Goal: Task Accomplishment & Management: Use online tool/utility

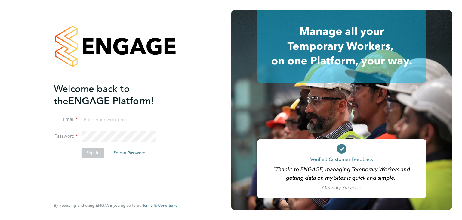
type input "[EMAIL_ADDRESS][DOMAIN_NAME]"
click at [87, 156] on button "Sign In" at bounding box center [92, 153] width 23 height 10
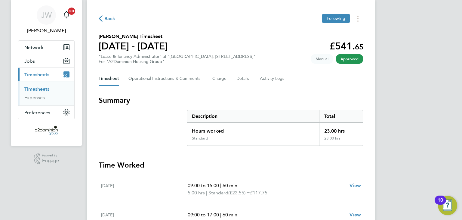
scroll to position [16, 0]
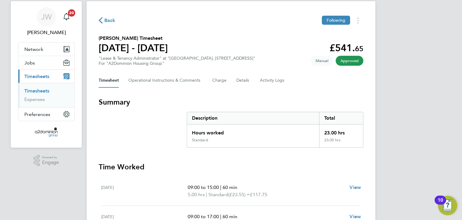
click at [36, 90] on link "Timesheets" at bounding box center [36, 91] width 25 height 6
